Goal: Task Accomplishment & Management: Manage account settings

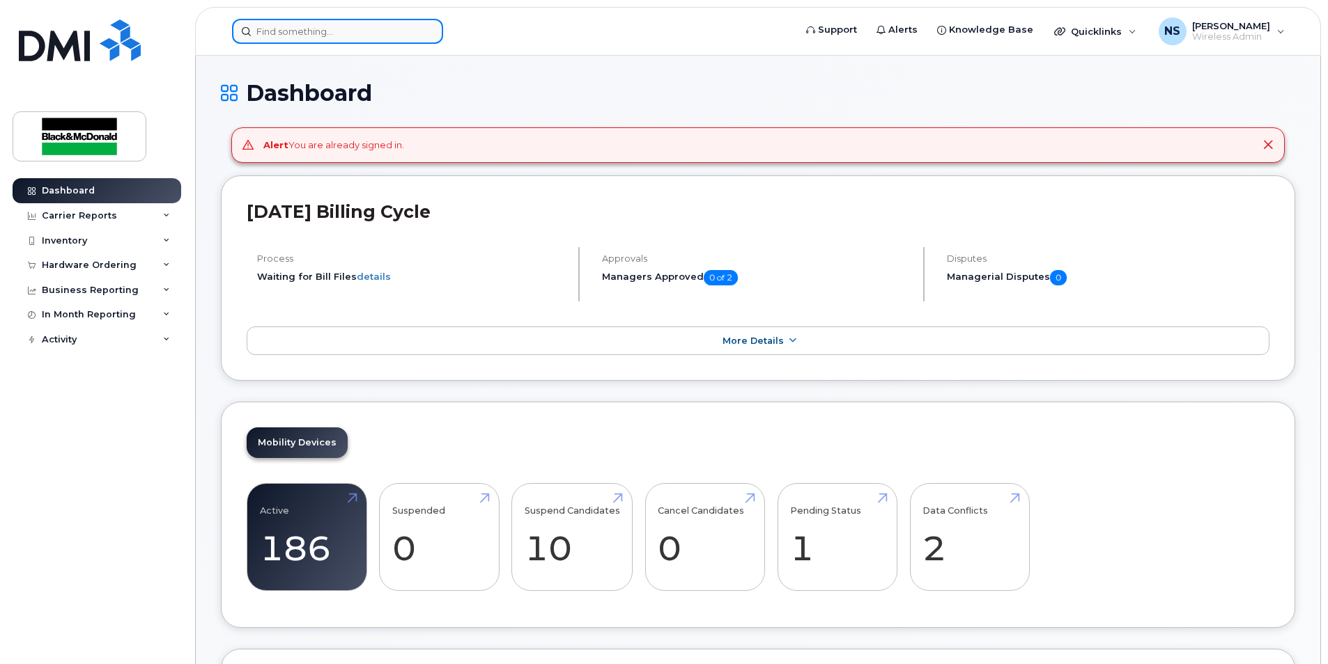
click at [387, 36] on input at bounding box center [337, 31] width 211 height 25
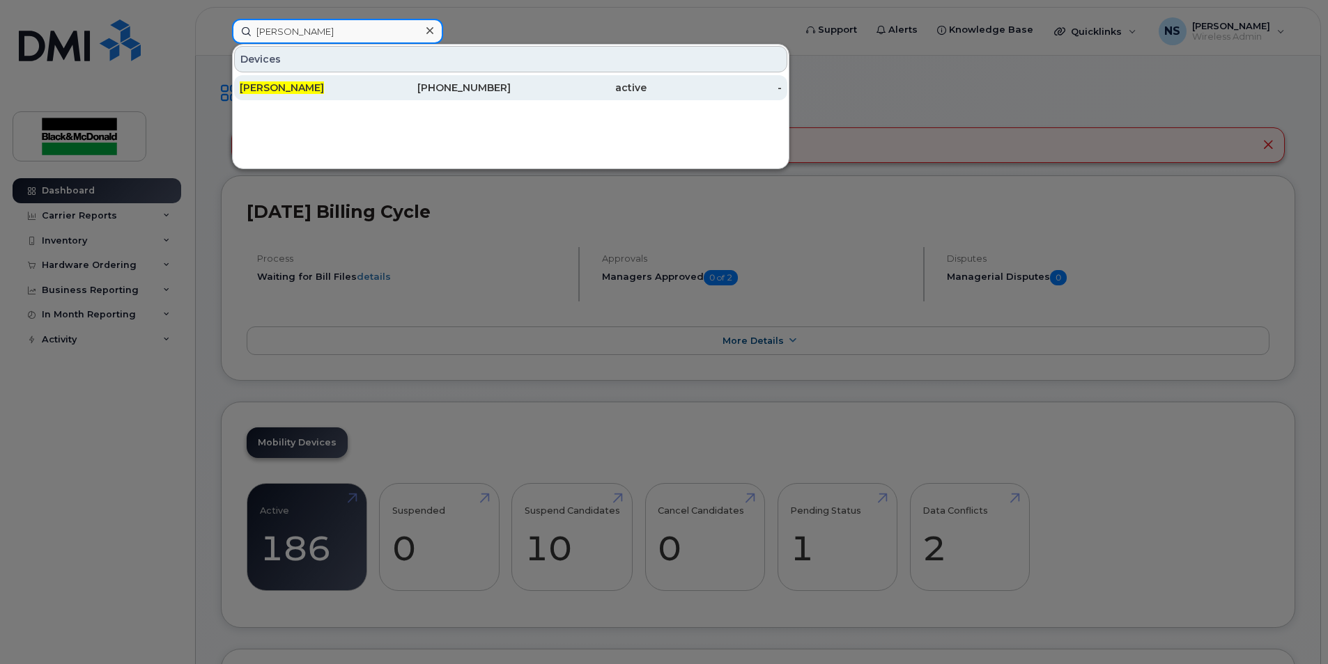
type input "jordan alexis"
click at [299, 90] on span "Jordan Alexis" at bounding box center [282, 87] width 84 height 13
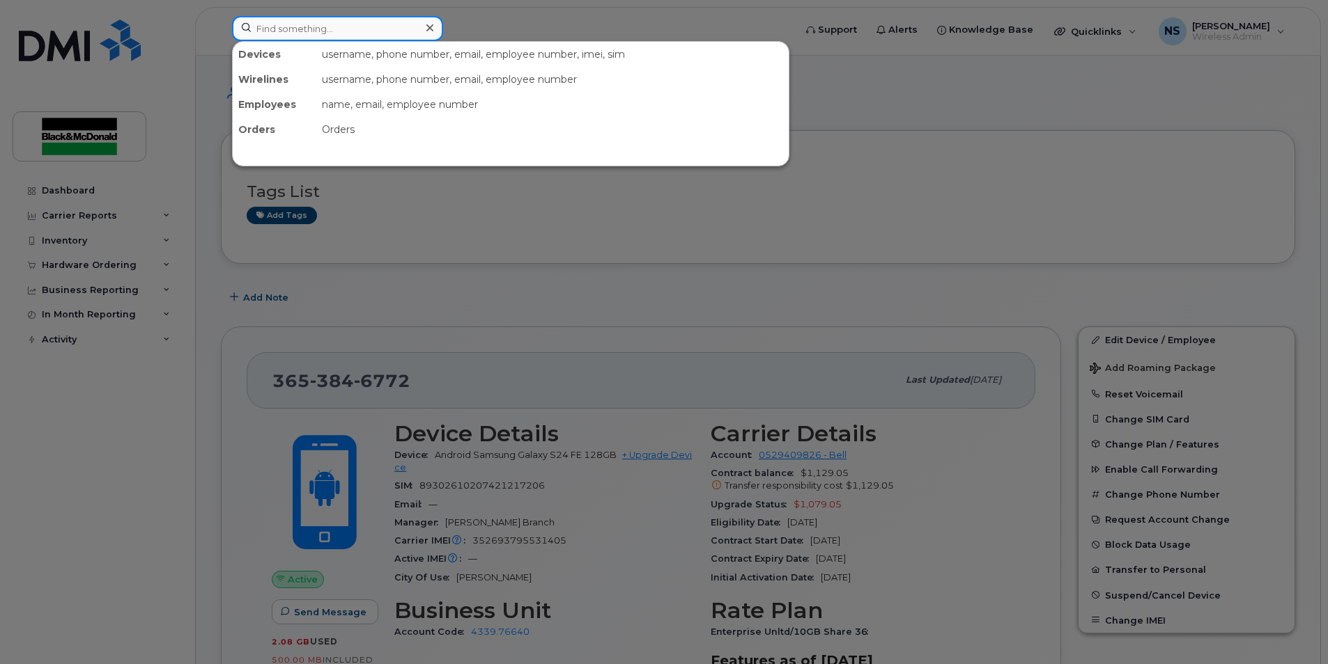
click at [263, 28] on input at bounding box center [337, 28] width 211 height 25
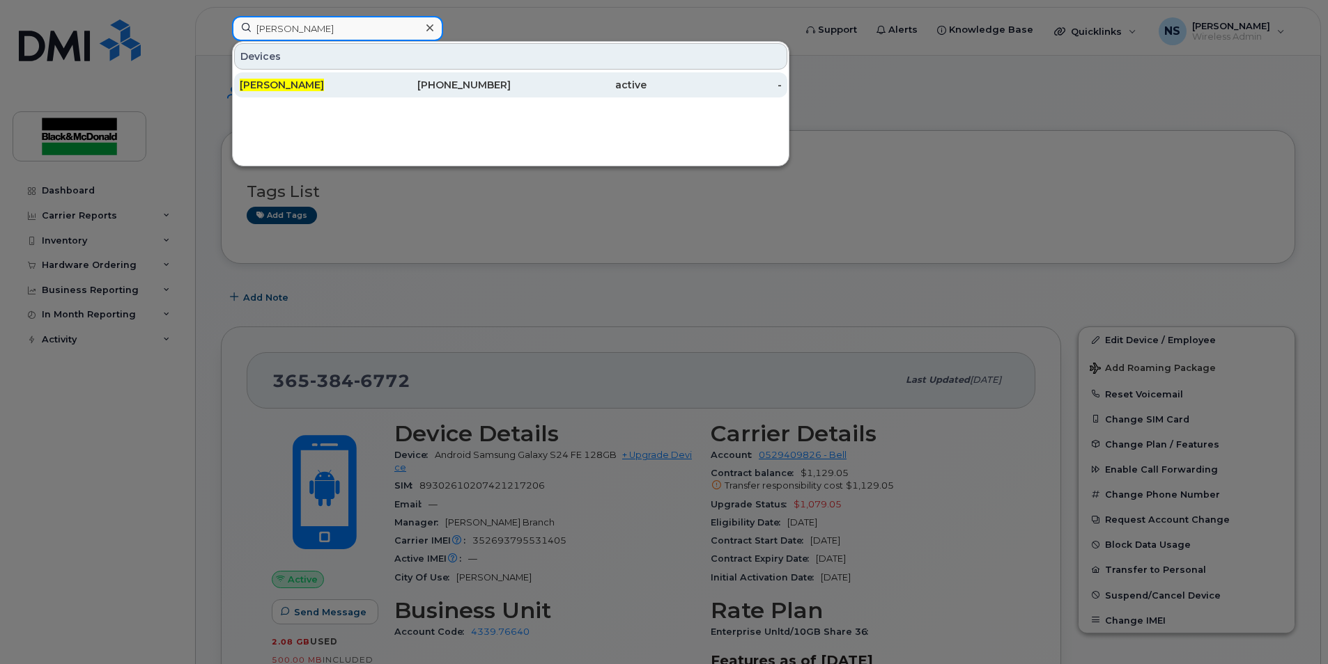
type input "tom jugovic"
click at [306, 82] on div "Tom Jugovic" at bounding box center [308, 85] width 136 height 14
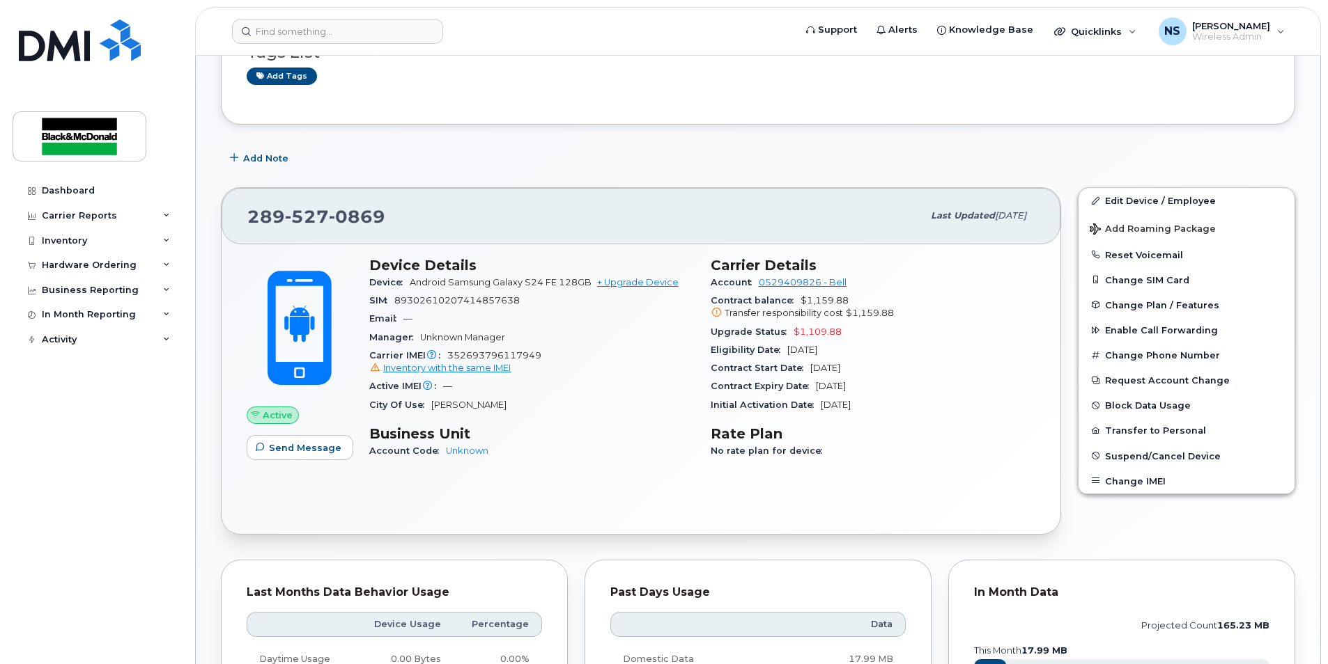
scroll to position [70, 0]
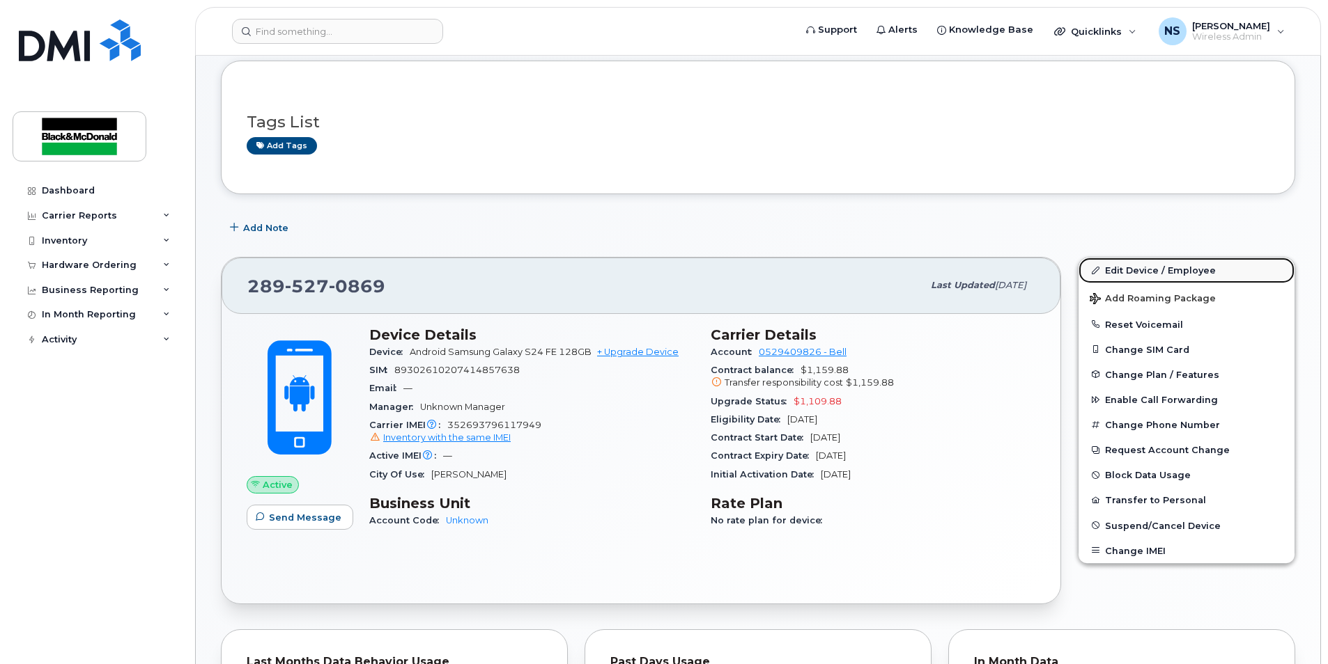
click at [1166, 266] on link "Edit Device / Employee" at bounding box center [1186, 270] width 216 height 25
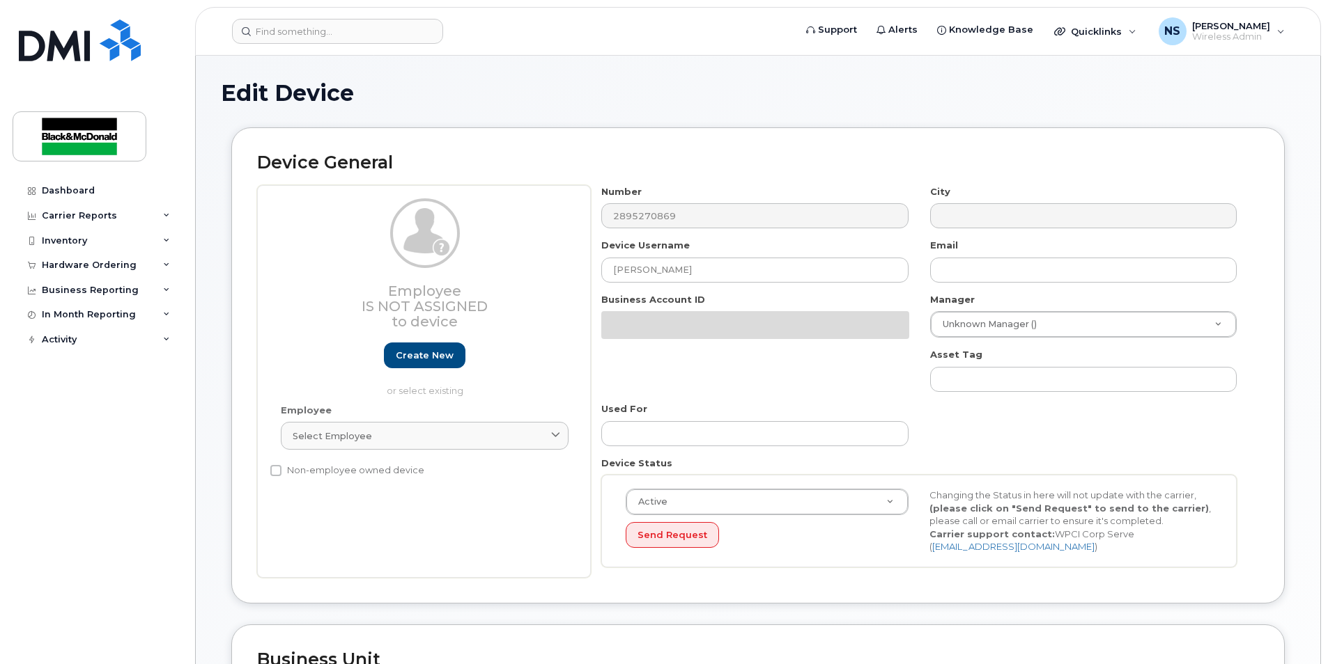
select select "158672"
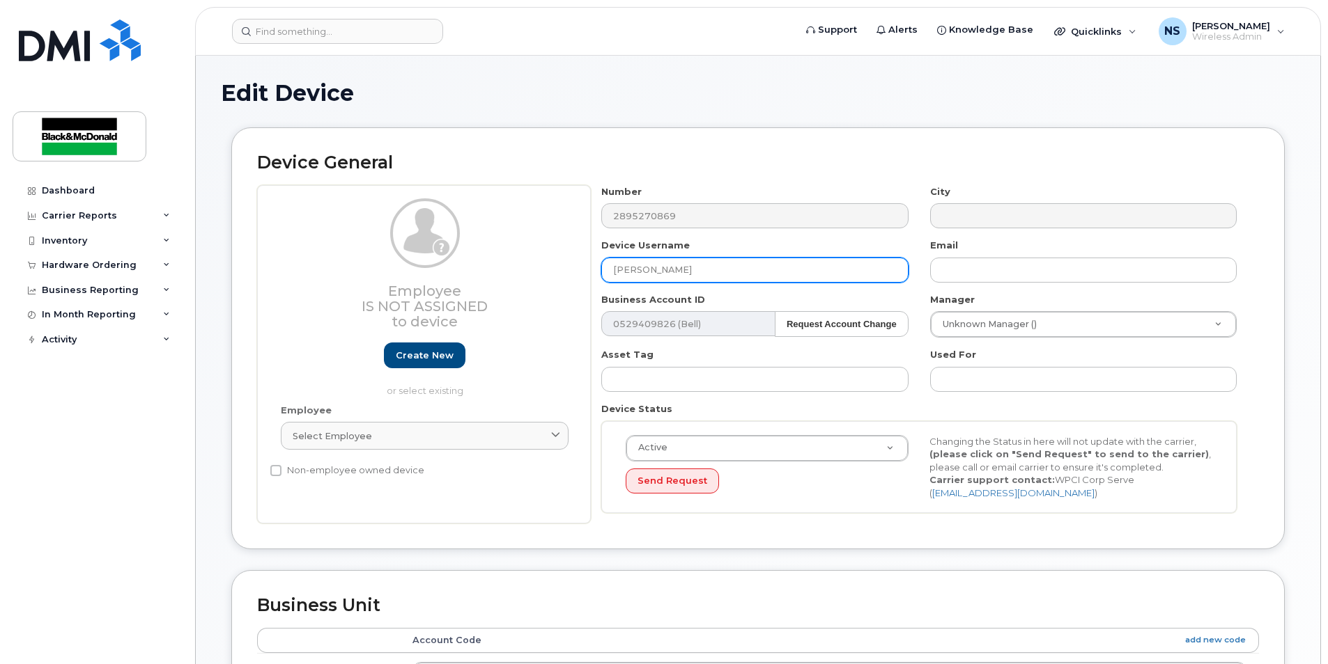
click at [689, 265] on input "Tom Jugovic" at bounding box center [754, 270] width 306 height 25
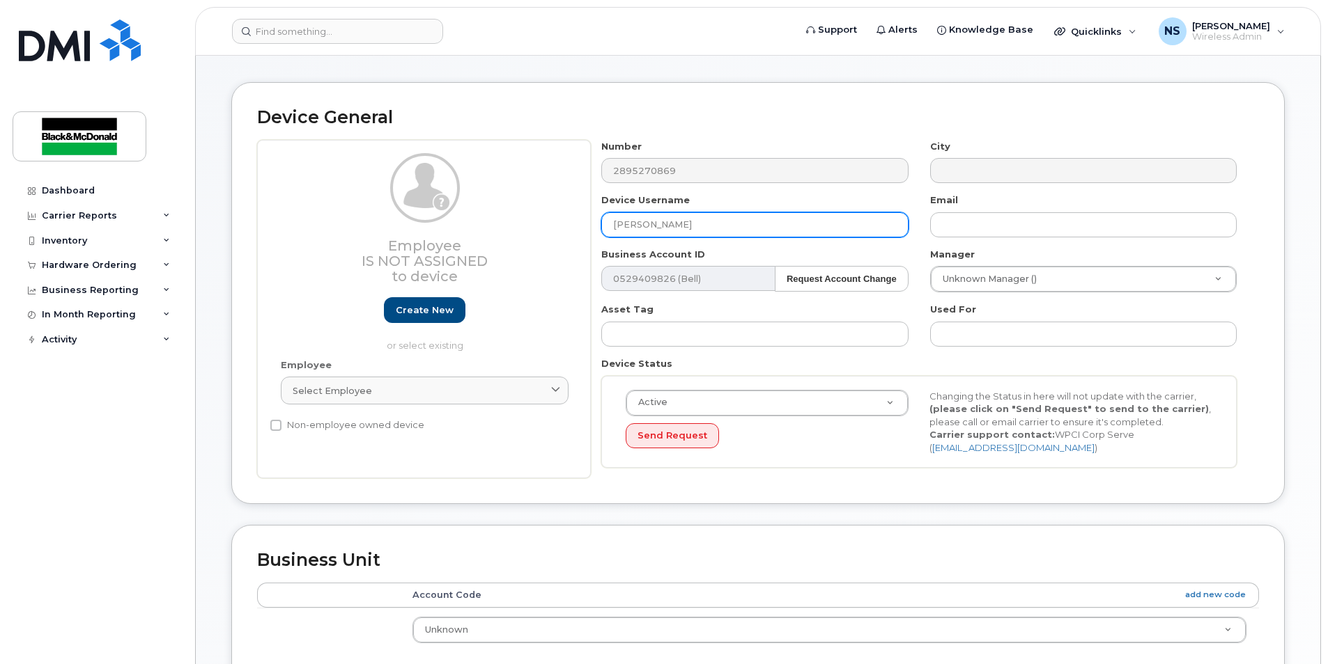
scroll to position [70, 0]
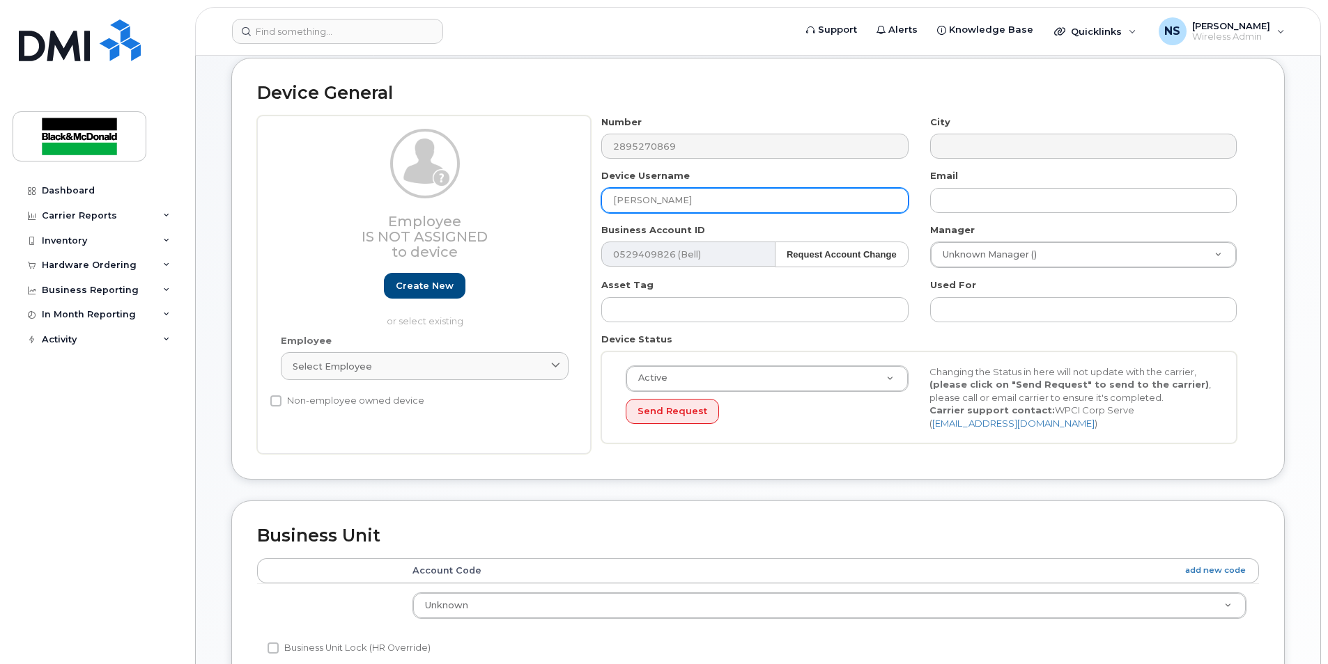
drag, startPoint x: 710, startPoint y: 208, endPoint x: 482, endPoint y: 204, distance: 228.5
click at [482, 204] on div "Employee Is not assigned to device Create new or select existing Employee Selec…" at bounding box center [758, 285] width 1002 height 339
type input "SPARE - TJugovic"
click at [675, 338] on div "Device Status Active Active Suspended Cancelled Send Request Changing the Statu…" at bounding box center [919, 388] width 657 height 111
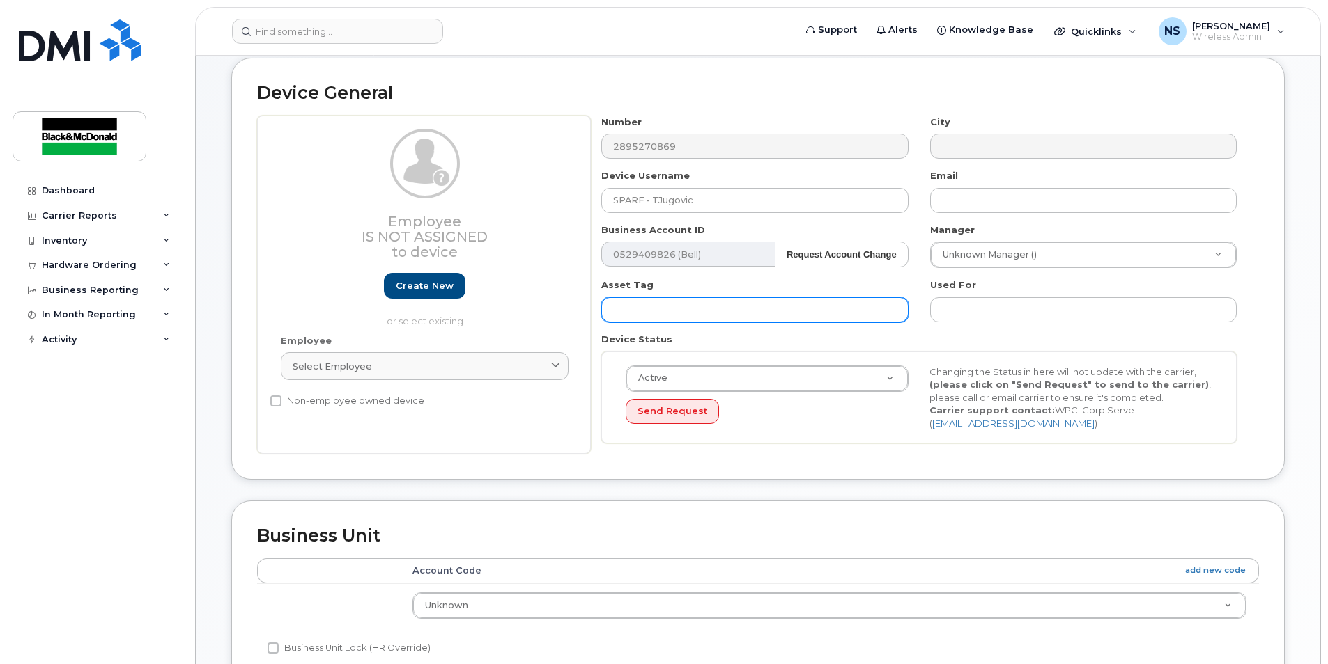
click at [673, 321] on input "text" at bounding box center [754, 309] width 306 height 25
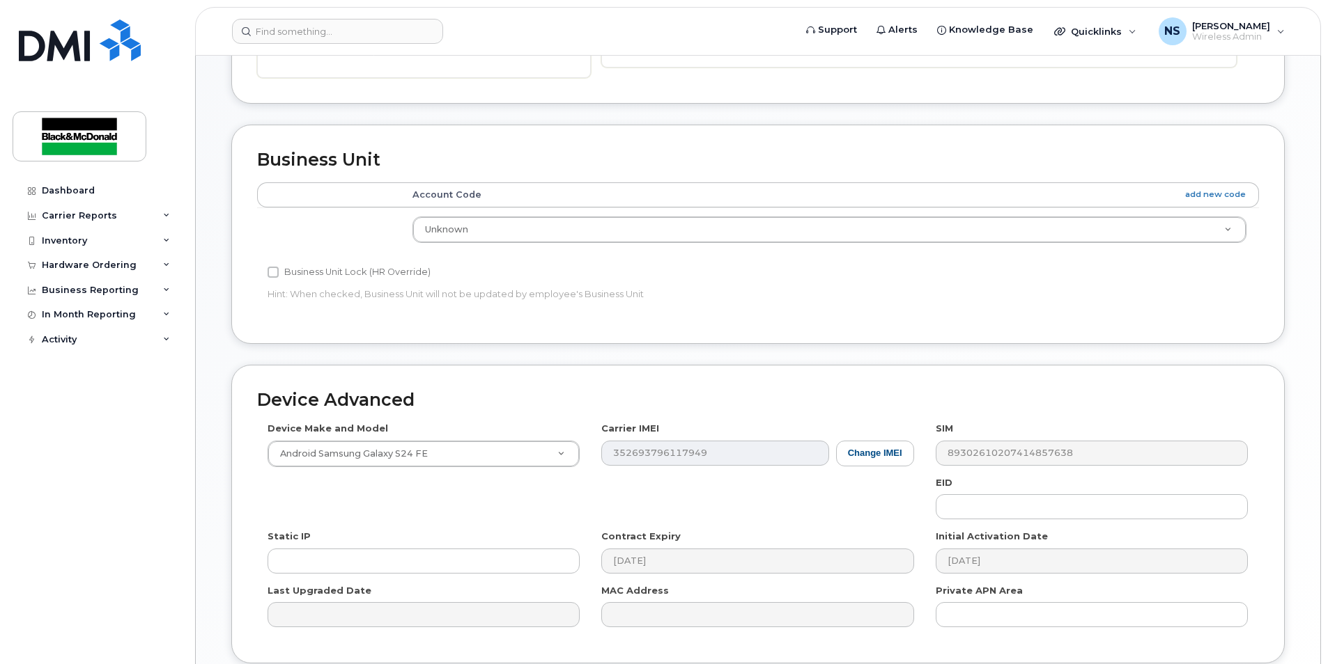
scroll to position [561, 0]
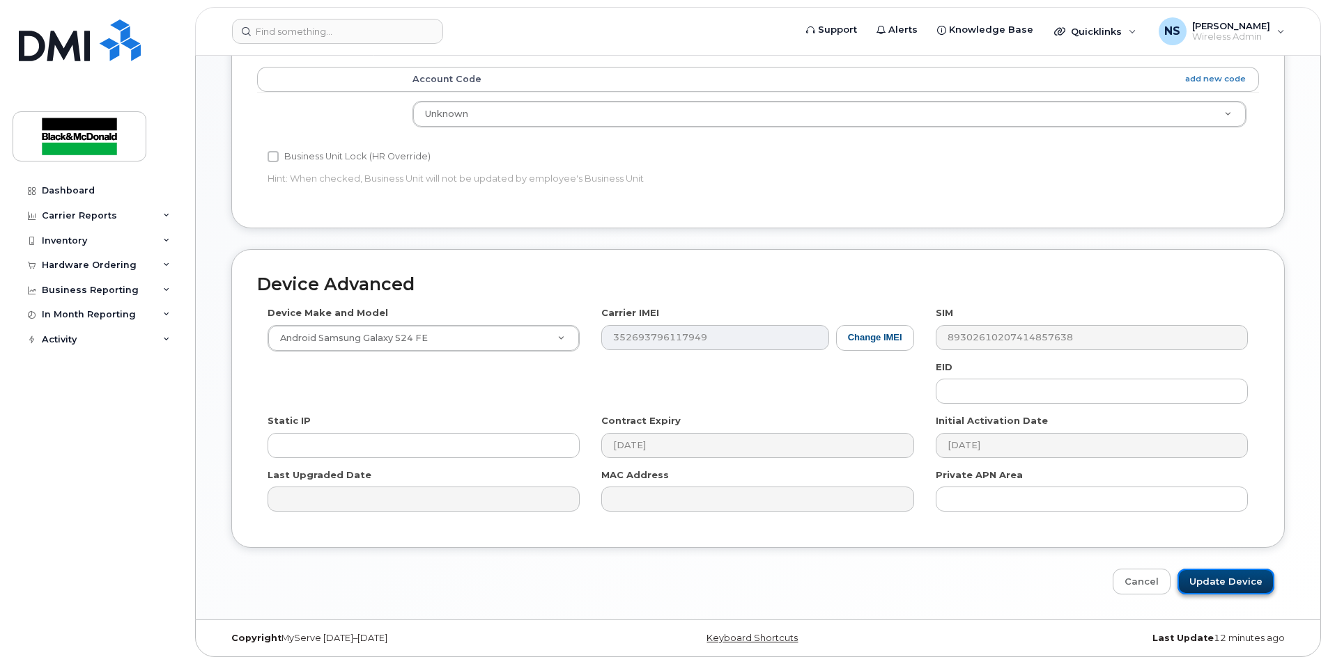
click at [1244, 582] on input "Update Device" at bounding box center [1225, 582] width 97 height 26
type input "Saving..."
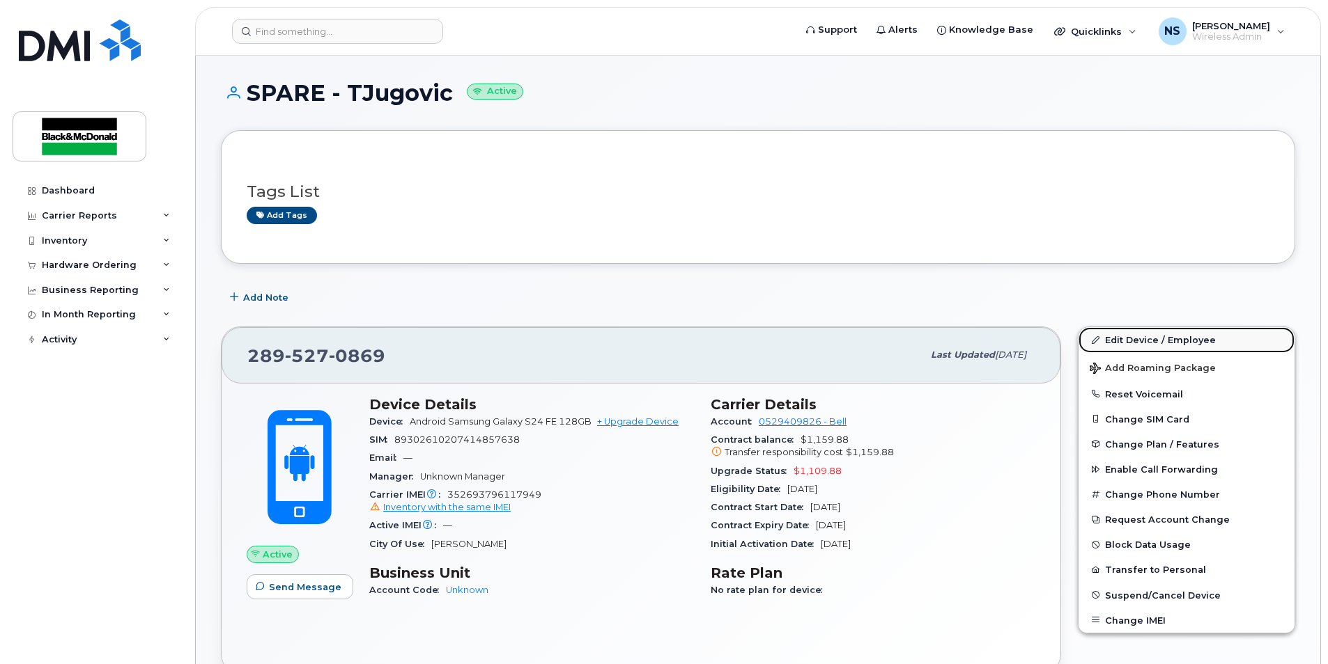
click at [1126, 335] on link "Edit Device / Employee" at bounding box center [1186, 339] width 216 height 25
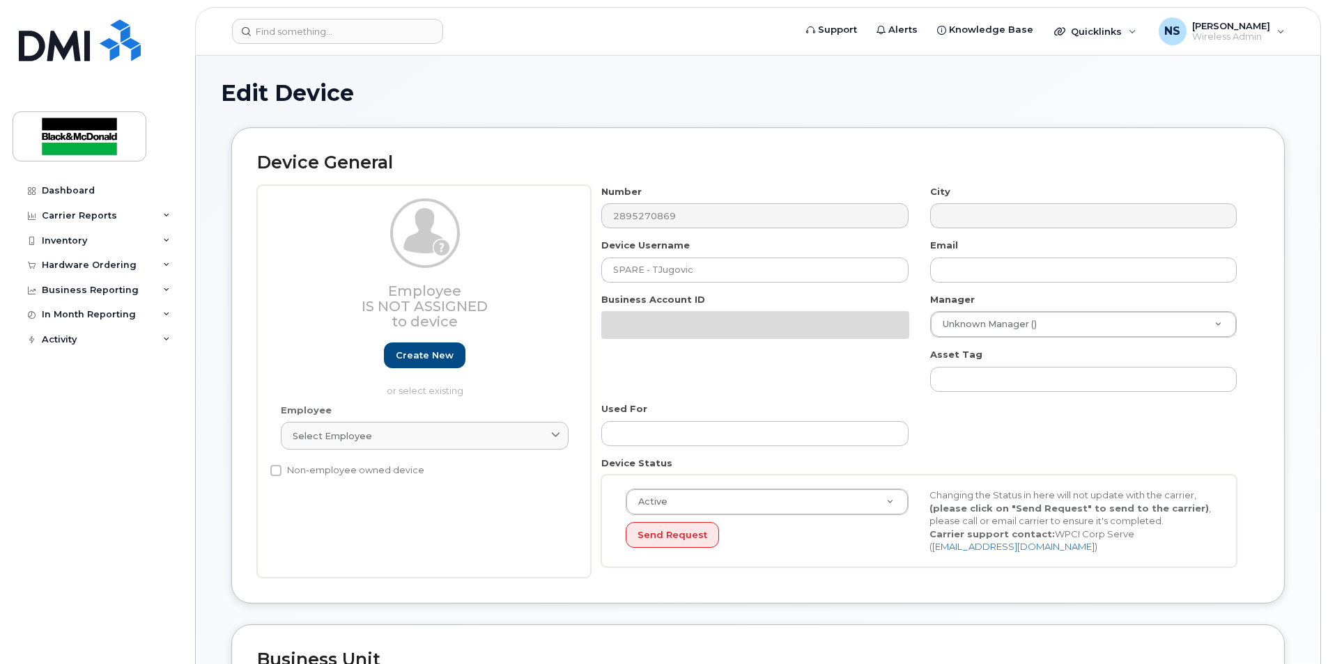
select select "158672"
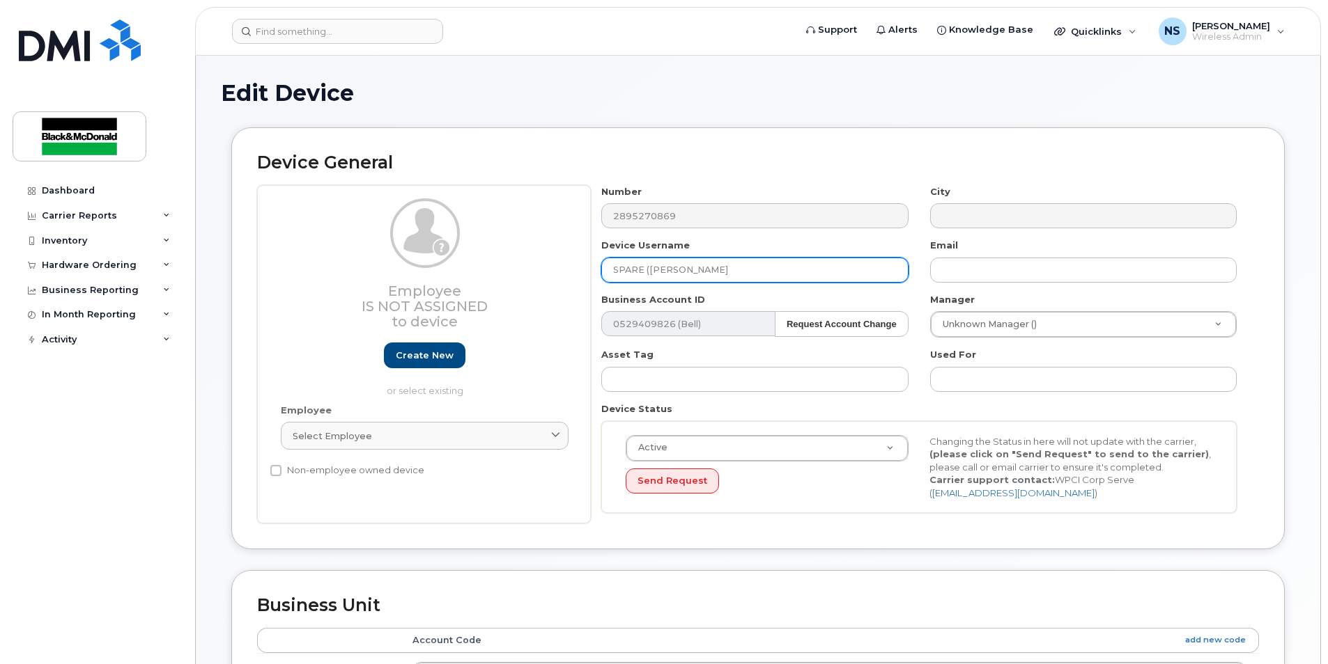
click at [753, 266] on input "SPARE (Tom Jugovic" at bounding box center [754, 270] width 306 height 25
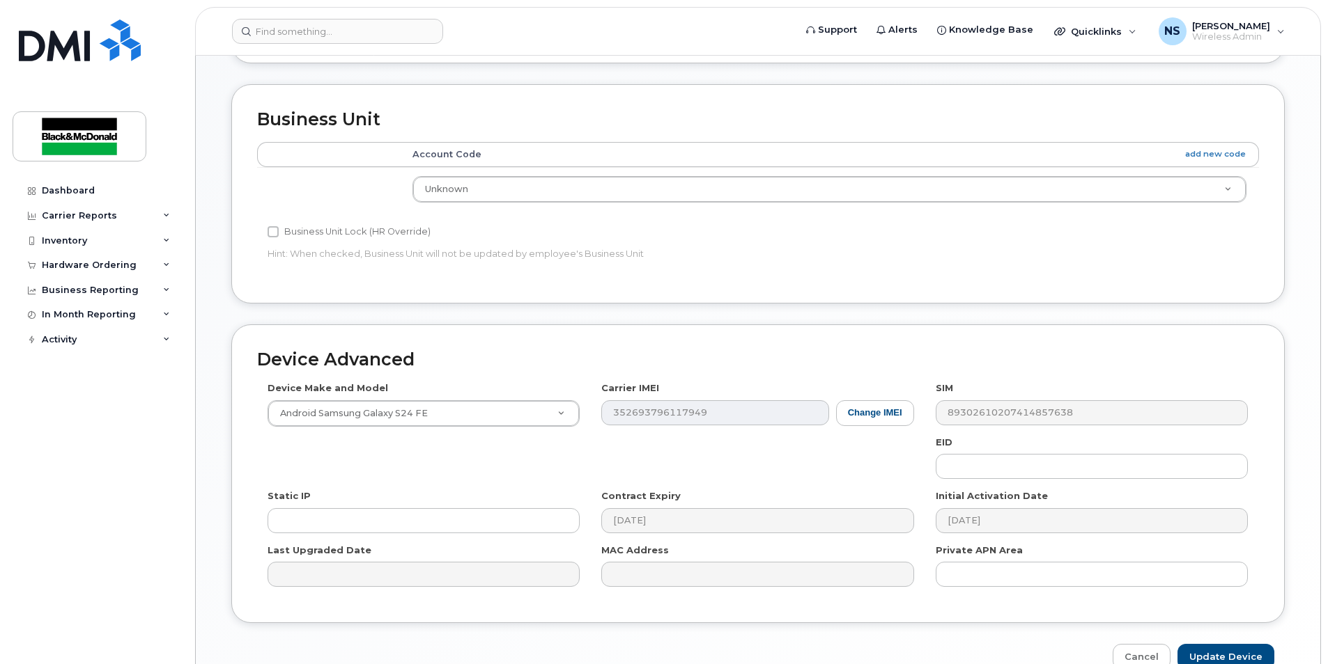
scroll to position [561, 0]
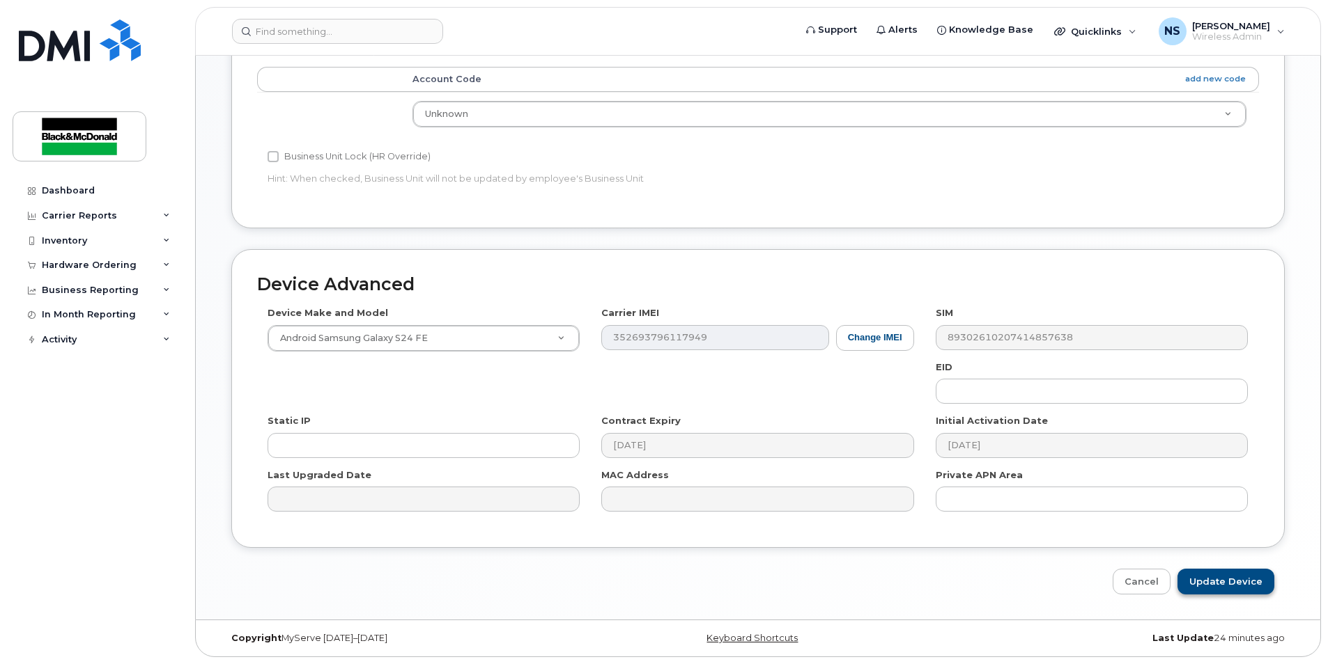
type input "SPARE ([PERSON_NAME])"
click at [1216, 582] on input "Update Device" at bounding box center [1225, 582] width 97 height 26
type input "Saving..."
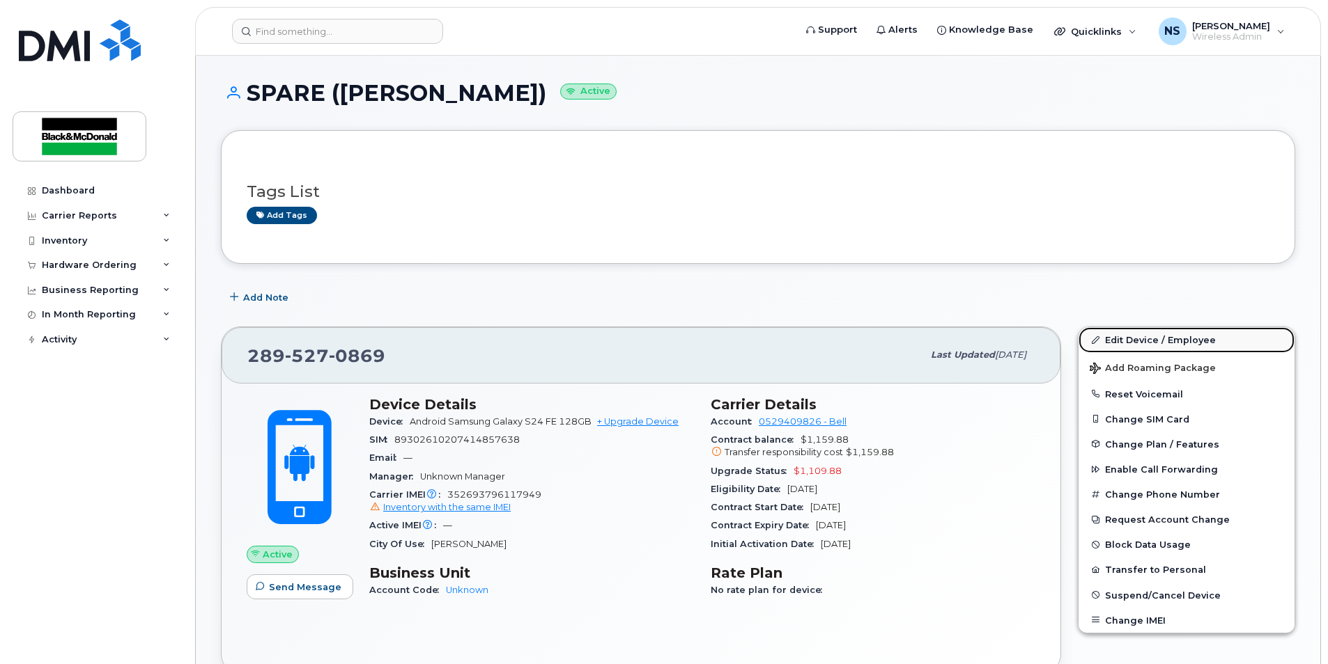
click at [1132, 343] on link "Edit Device / Employee" at bounding box center [1186, 339] width 216 height 25
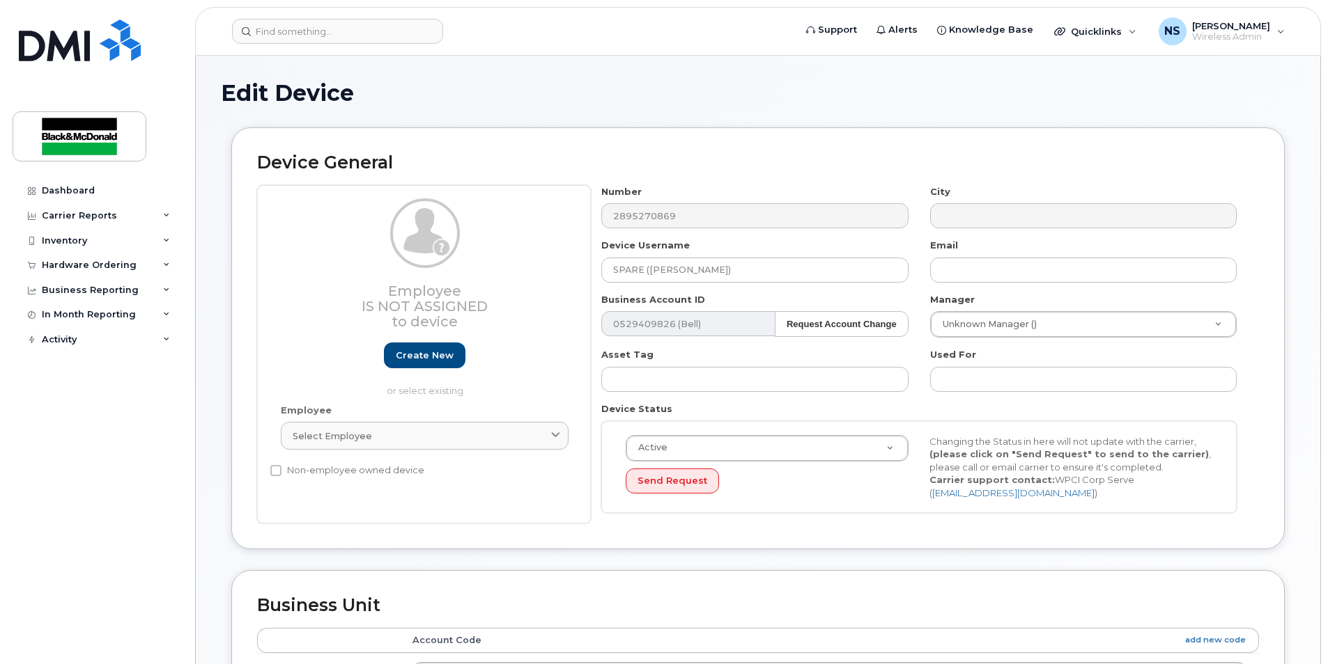
select select "158672"
drag, startPoint x: 710, startPoint y: 269, endPoint x: 514, endPoint y: 268, distance: 195.7
click at [514, 268] on div "Employee Is not assigned to device Create new or select existing Employee Selec…" at bounding box center [758, 354] width 1002 height 339
type input "y"
type input "Rya"
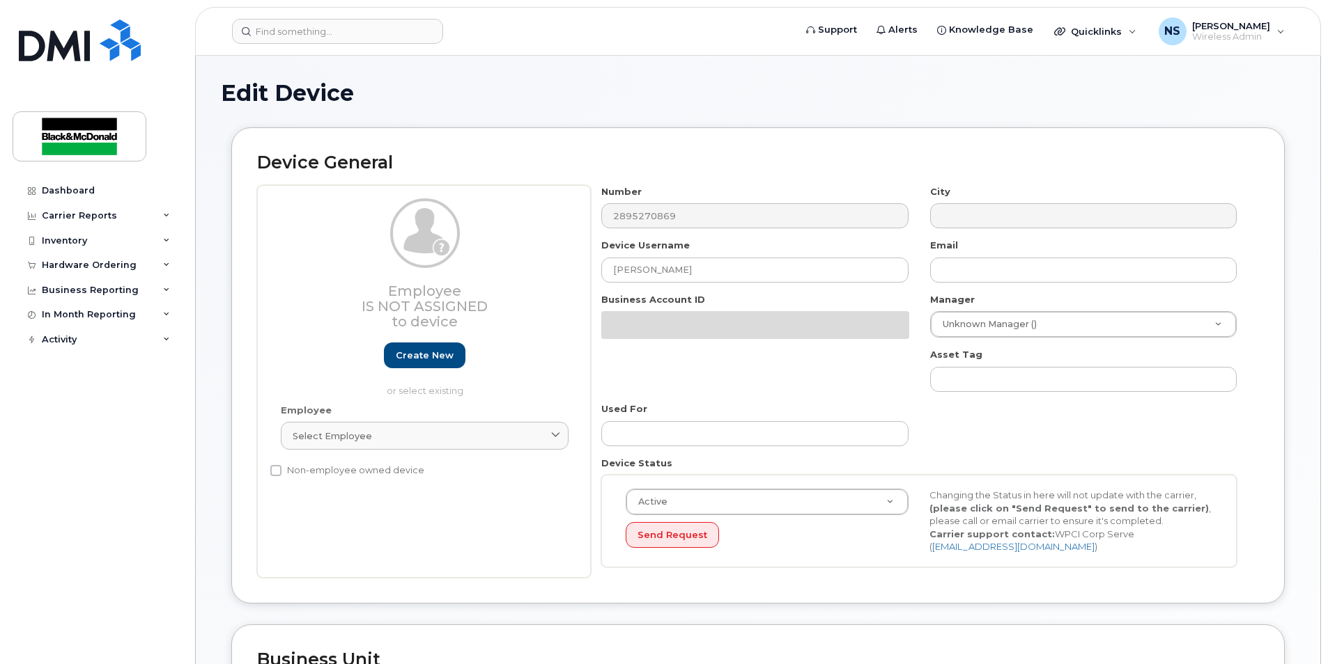
select select "158672"
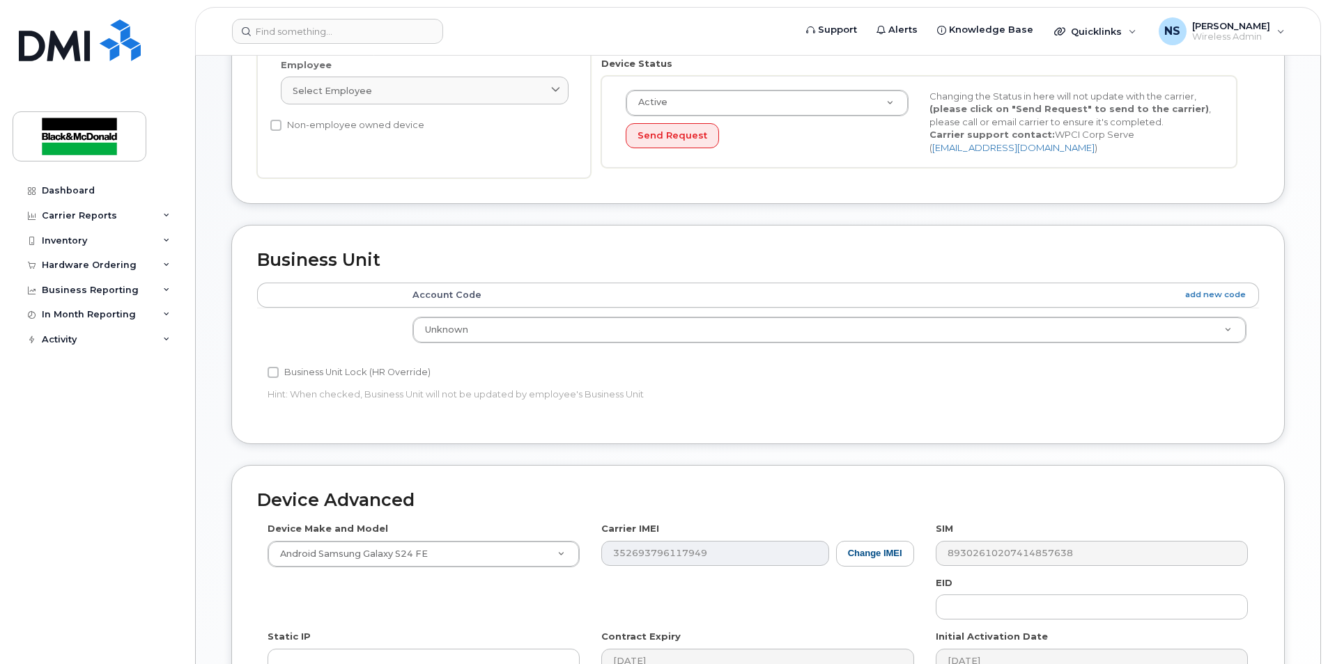
scroll to position [348, 0]
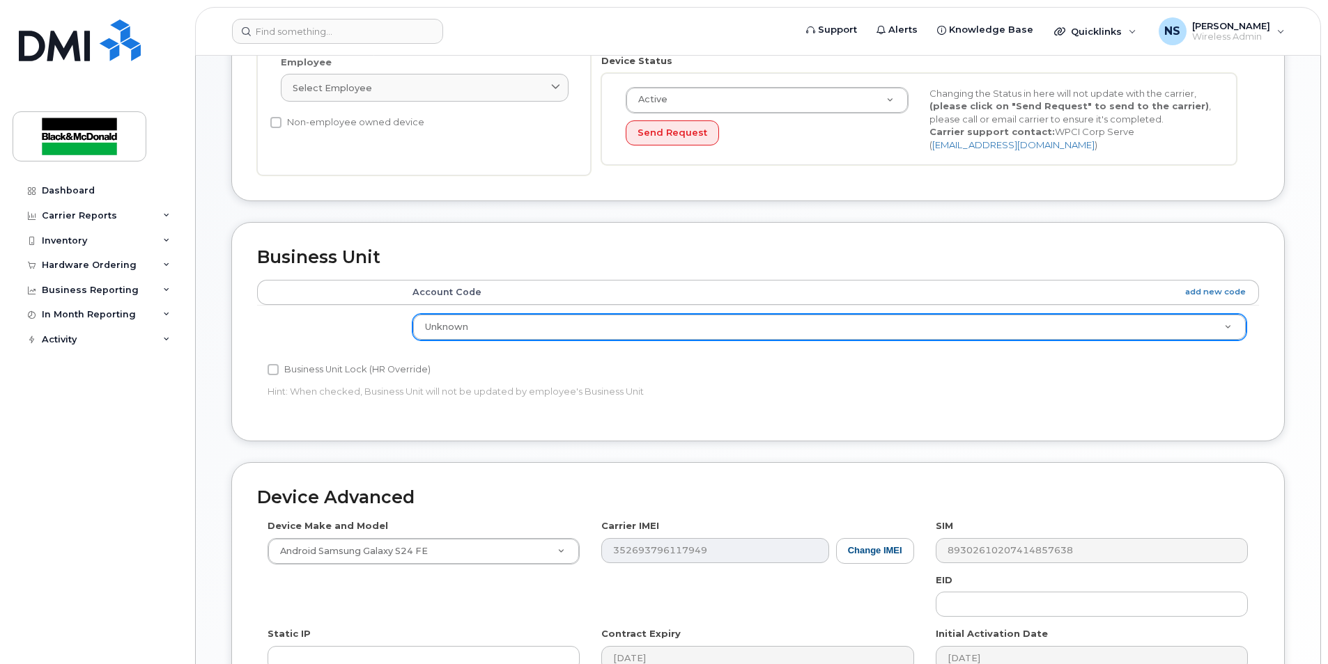
type input "[PERSON_NAME]"
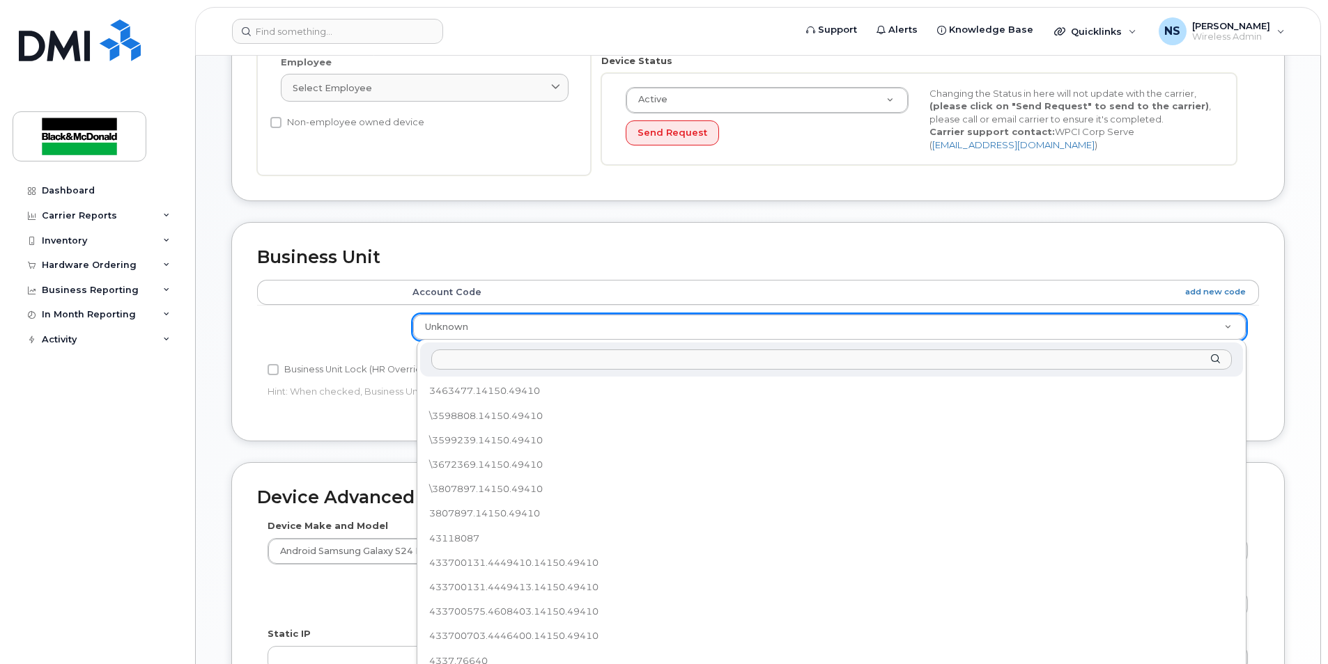
scroll to position [159, 0]
click at [527, 359] on input "text" at bounding box center [831, 360] width 800 height 20
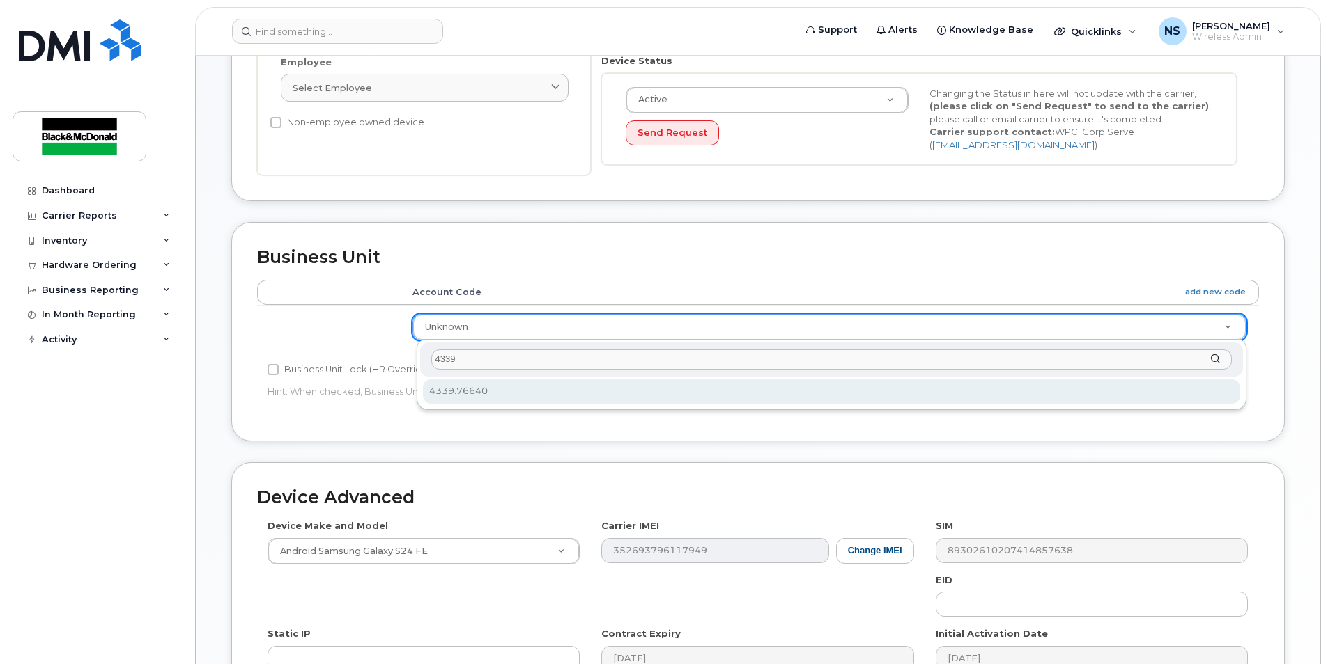
type input "4339"
select select "158675"
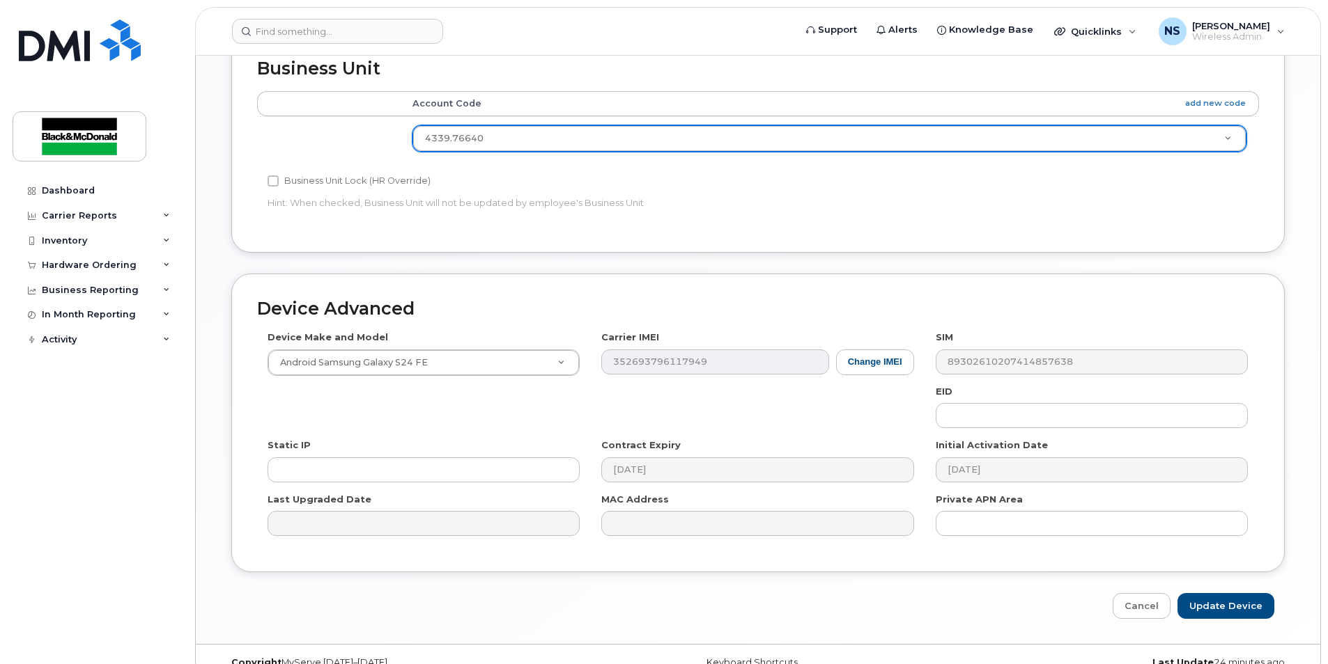
scroll to position [561, 0]
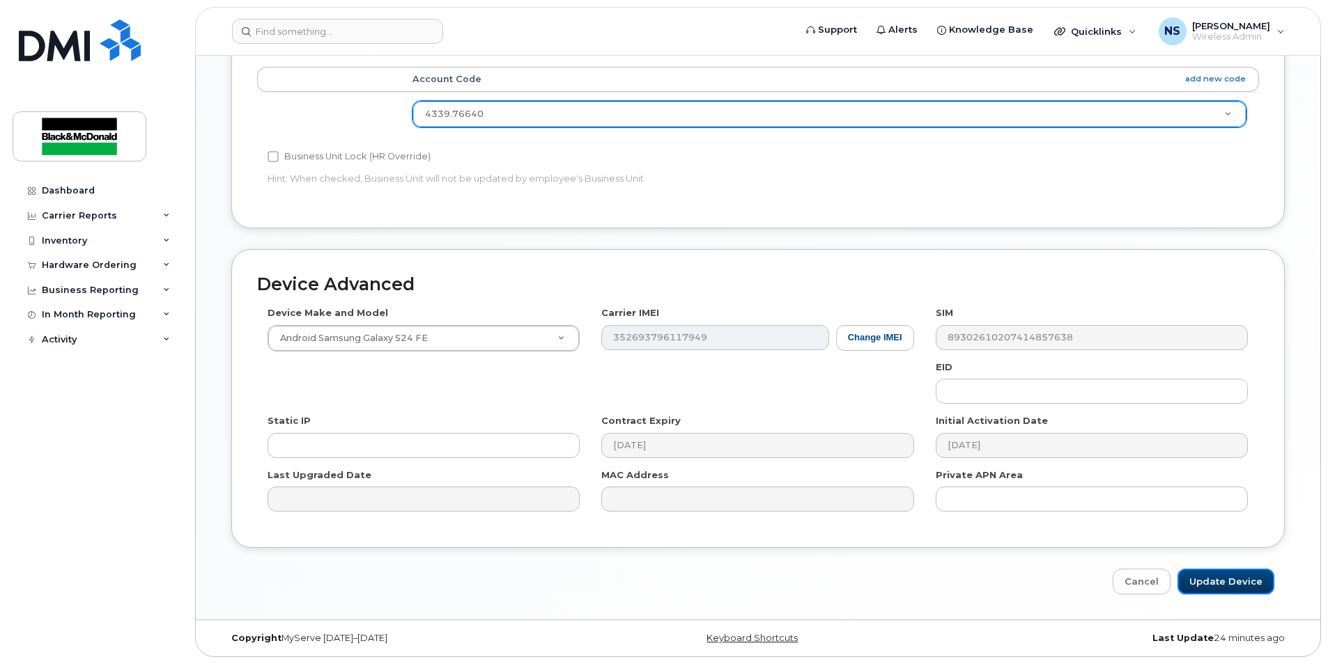
drag, startPoint x: 1218, startPoint y: 577, endPoint x: 1169, endPoint y: 545, distance: 58.9
click at [1218, 577] on input "Update Device" at bounding box center [1225, 582] width 97 height 26
type input "Saving..."
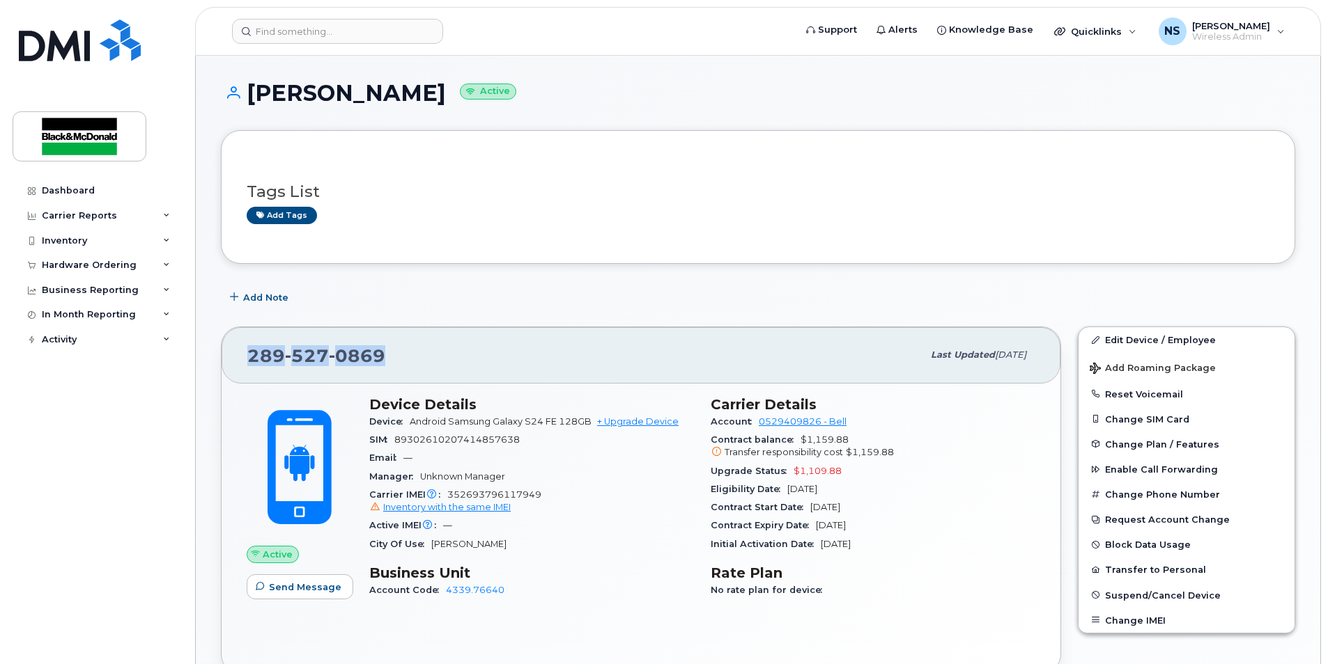
drag, startPoint x: 387, startPoint y: 355, endPoint x: 195, endPoint y: 354, distance: 191.5
click at [195, 354] on div "Support Alerts Knowledge Base Quicklinks Suspend / Cancel Device Change SIM Car…" at bounding box center [758, 659] width 1126 height 1206
copy span "[PHONE_NUMBER]"
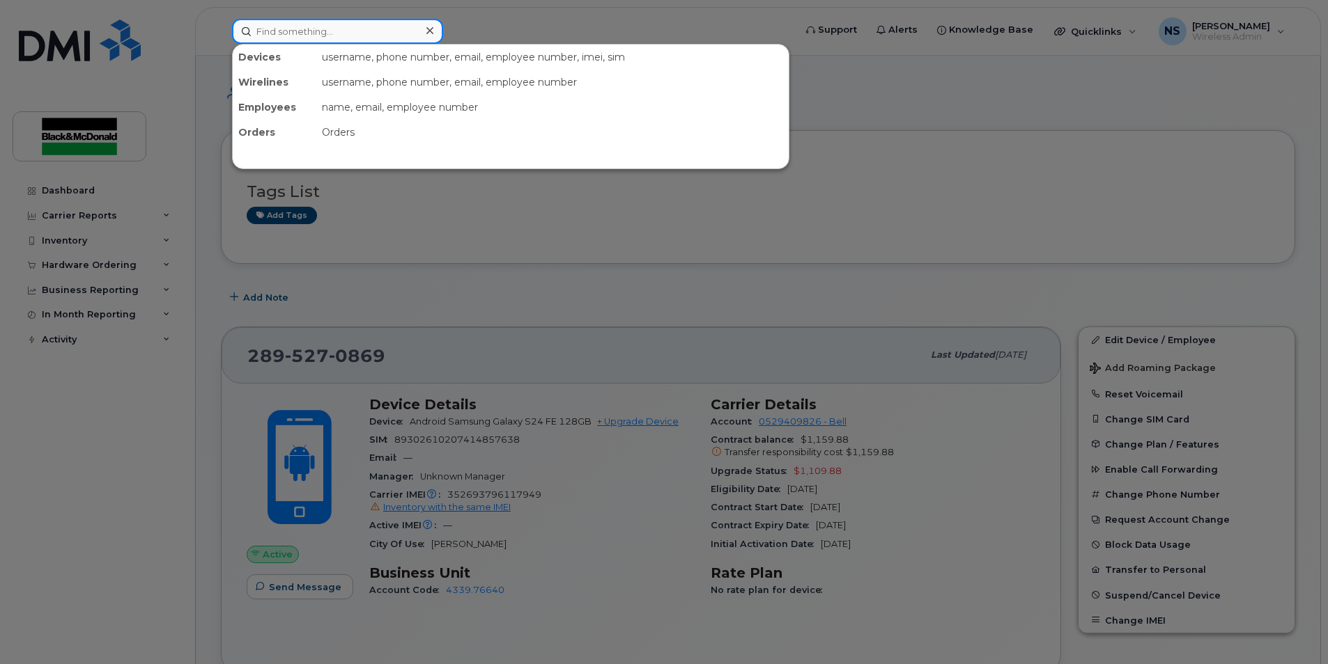
click at [283, 37] on input at bounding box center [337, 31] width 211 height 25
click at [85, 481] on div at bounding box center [664, 332] width 1328 height 664
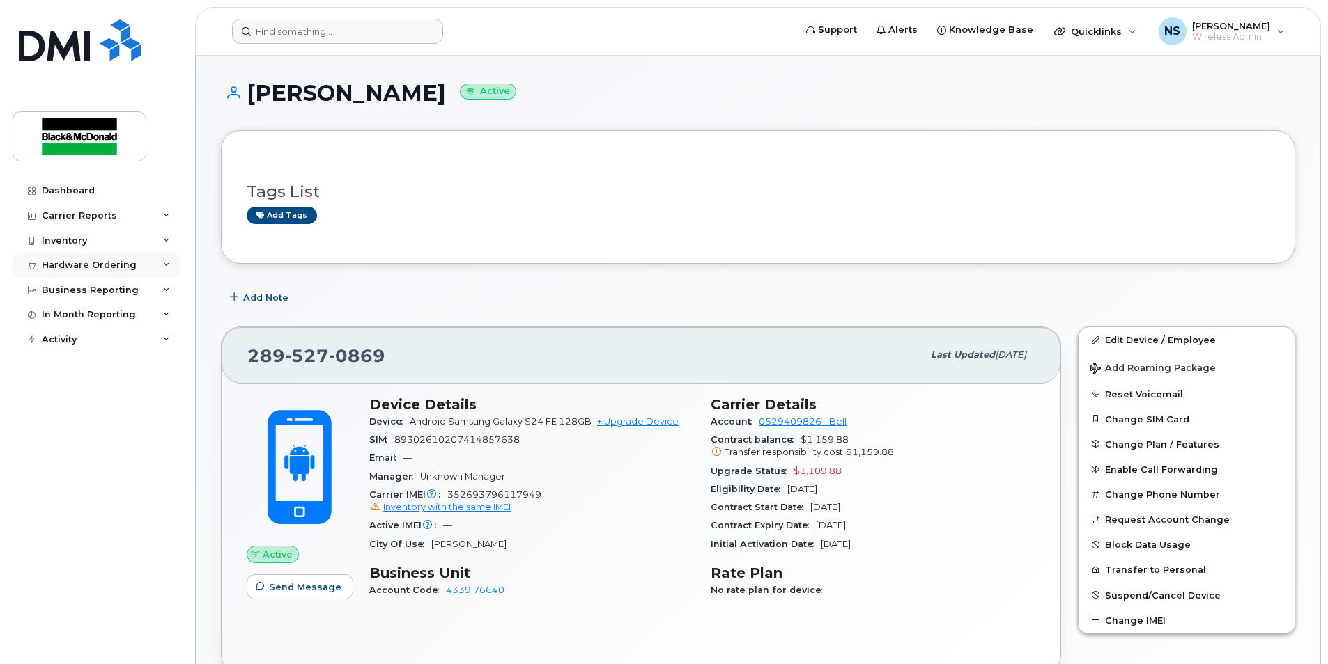
click at [114, 267] on div "Hardware Ordering" at bounding box center [89, 265] width 95 height 11
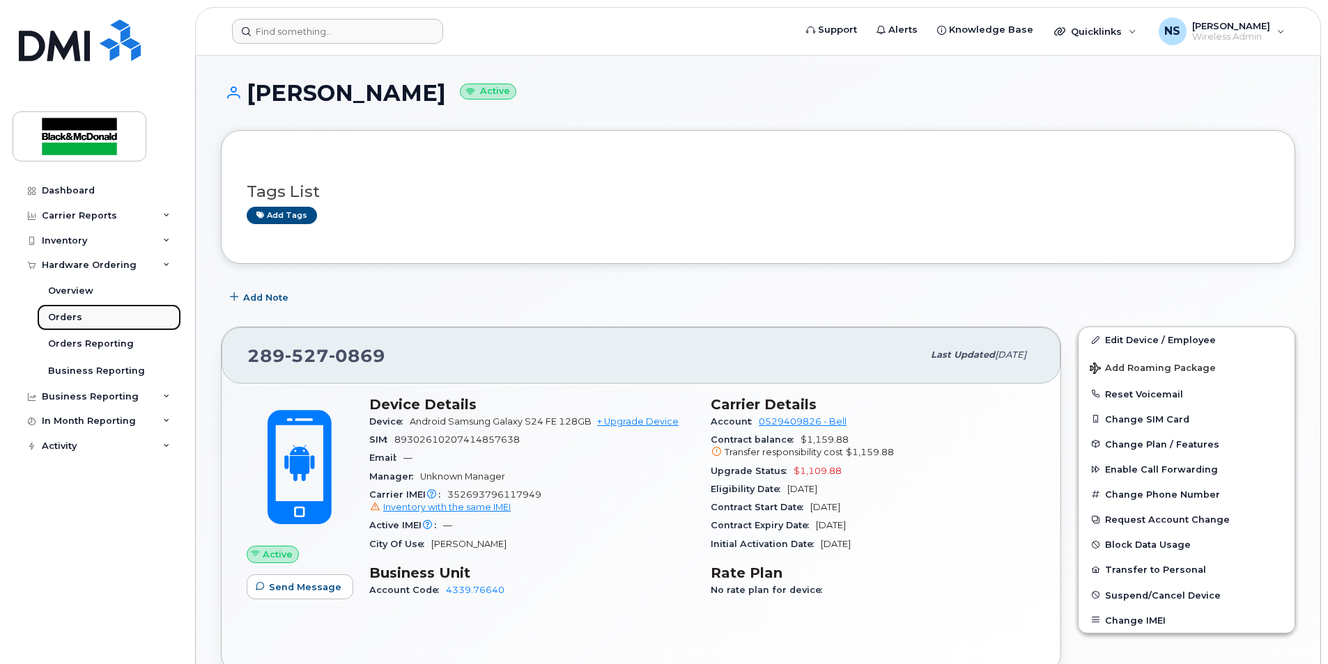
click at [78, 320] on div "Orders" at bounding box center [65, 317] width 34 height 13
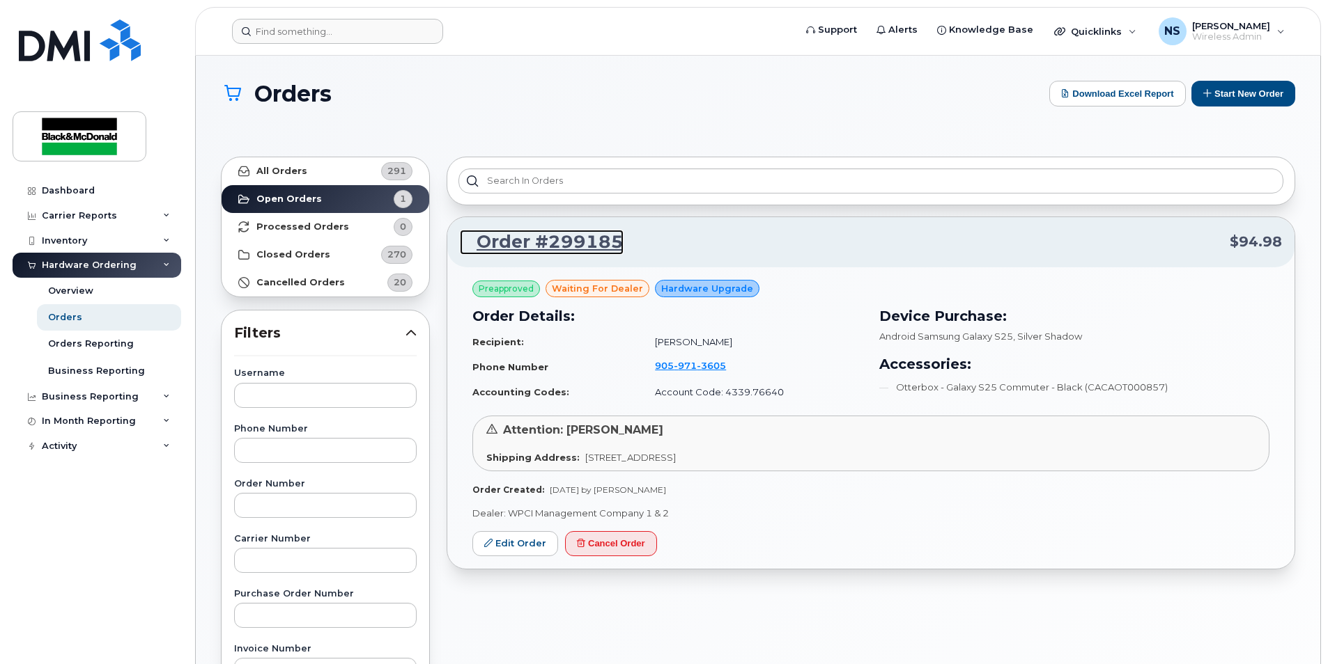
click at [598, 245] on link "Order #299185" at bounding box center [542, 242] width 164 height 25
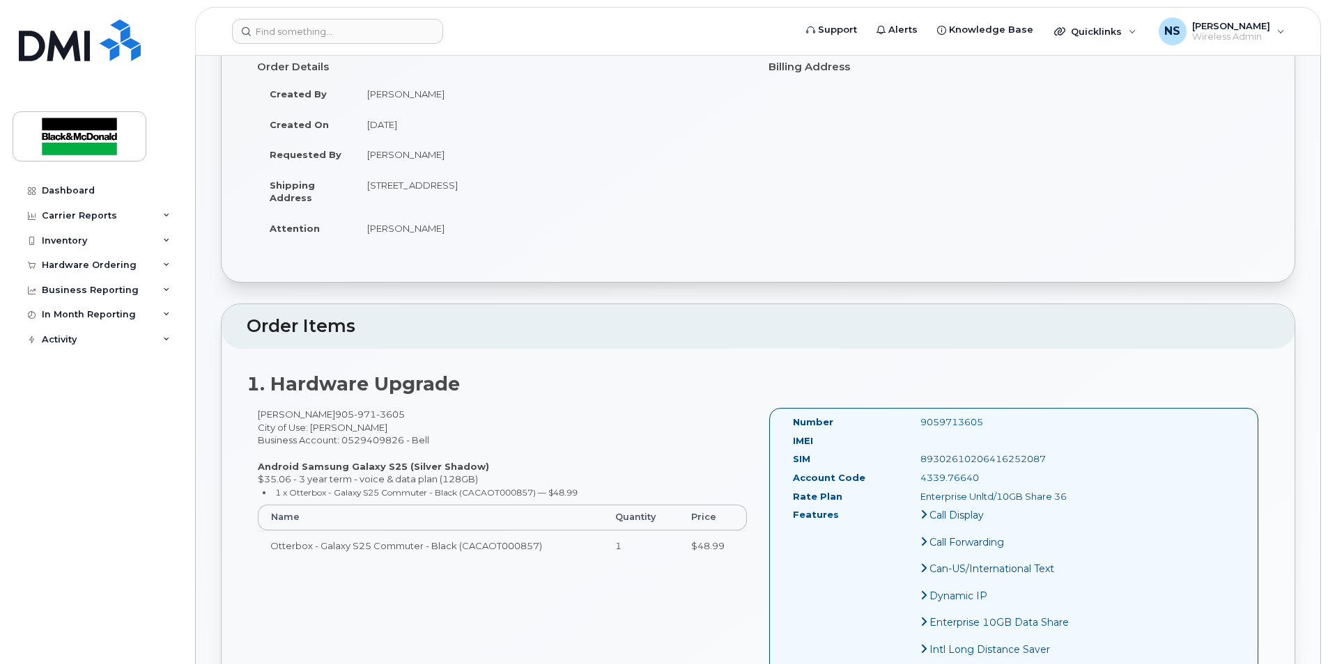
scroll to position [139, 0]
